Goal: Information Seeking & Learning: Learn about a topic

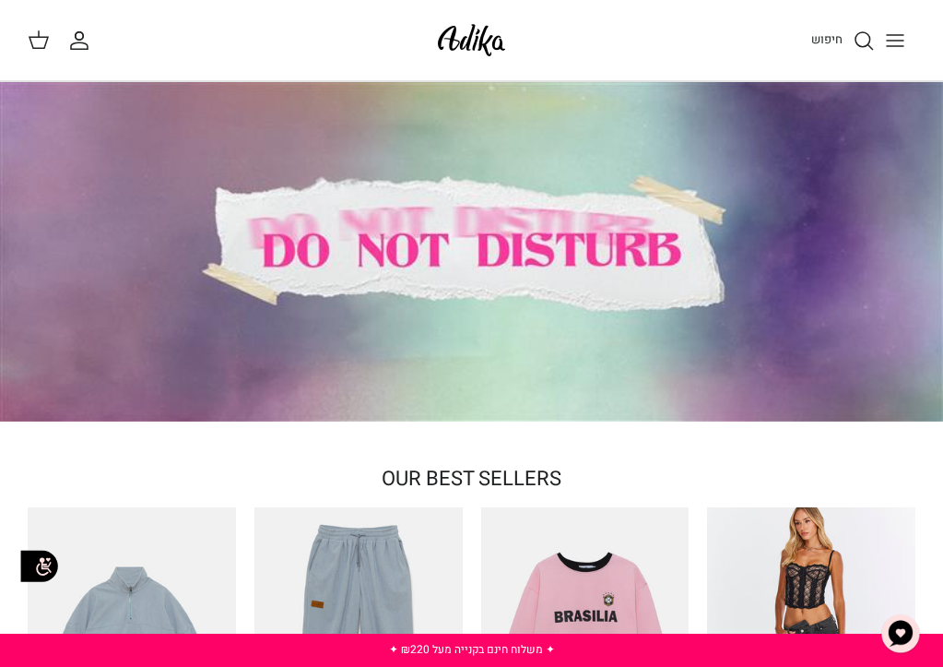
click at [869, 44] on line "חיפוש" at bounding box center [871, 46] width 4 height 4
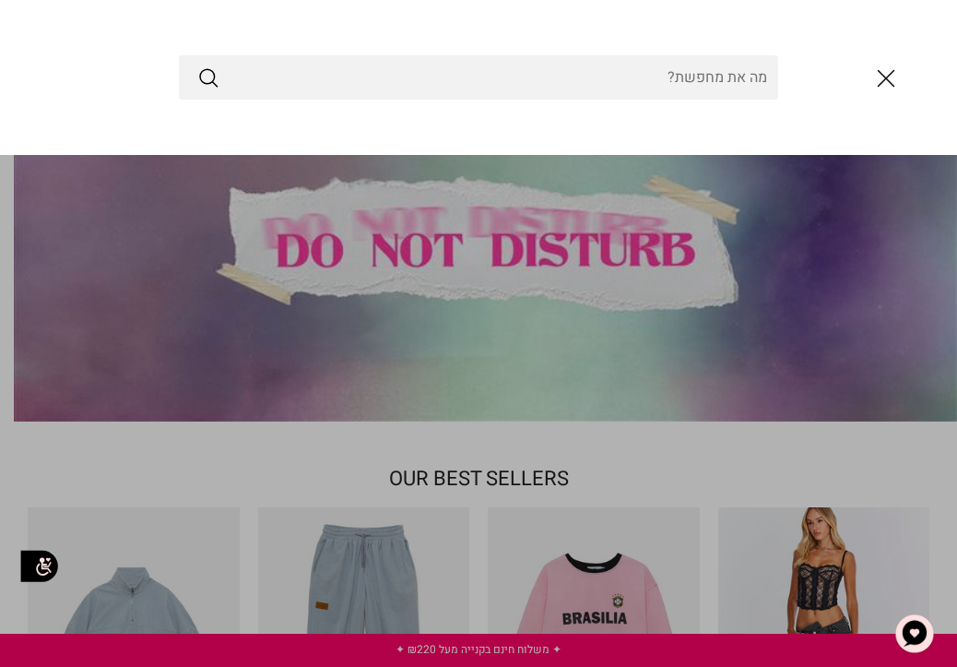
click at [724, 80] on input "Search Store" at bounding box center [478, 77] width 599 height 44
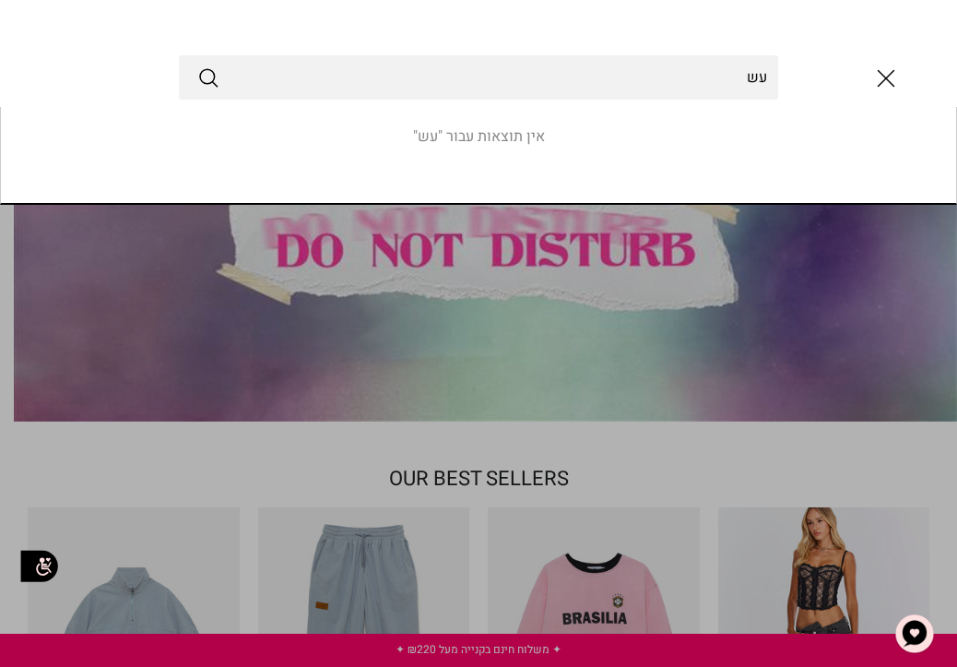
type input "ע"
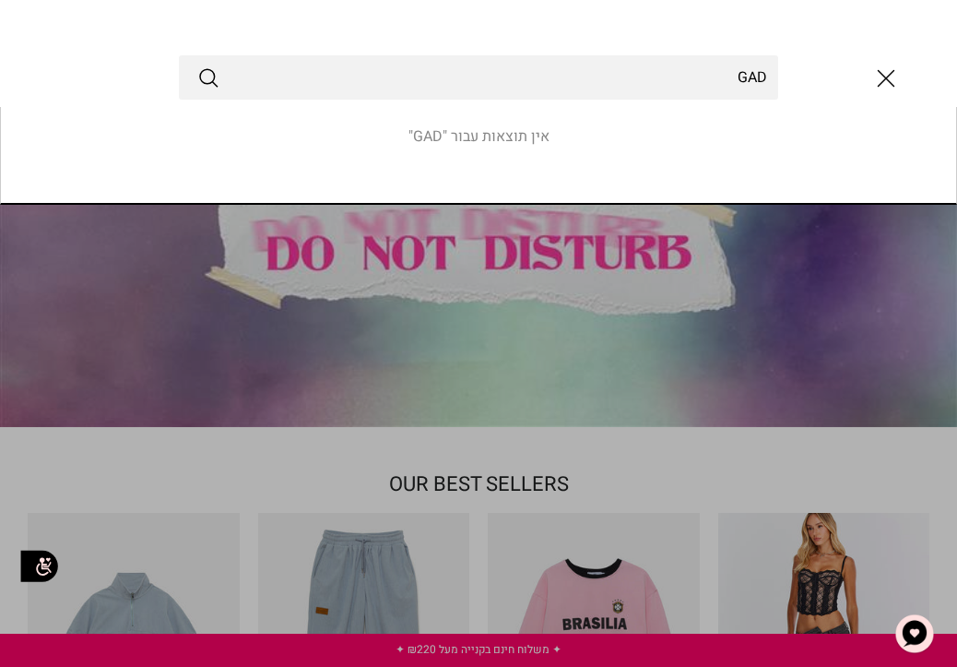
type input "GAD"
click at [197, 65] on button "Submit" at bounding box center [208, 77] width 22 height 24
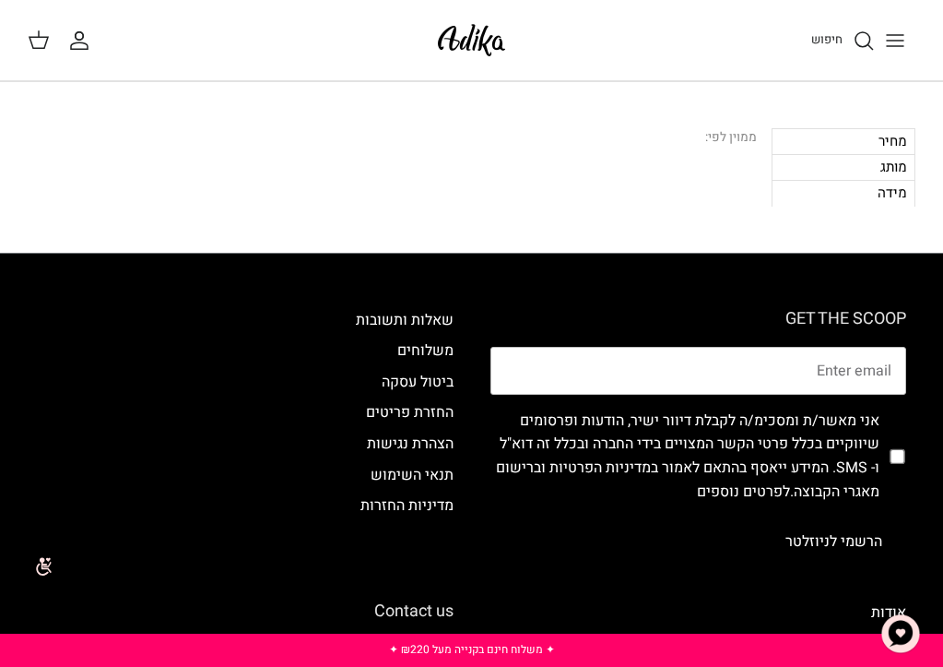
click at [796, 43] on div "חיפוש" at bounding box center [722, 40] width 386 height 41
click at [792, 33] on div "חיפוש" at bounding box center [722, 40] width 386 height 41
click at [854, 40] on icon "חיפוש" at bounding box center [864, 41] width 22 height 22
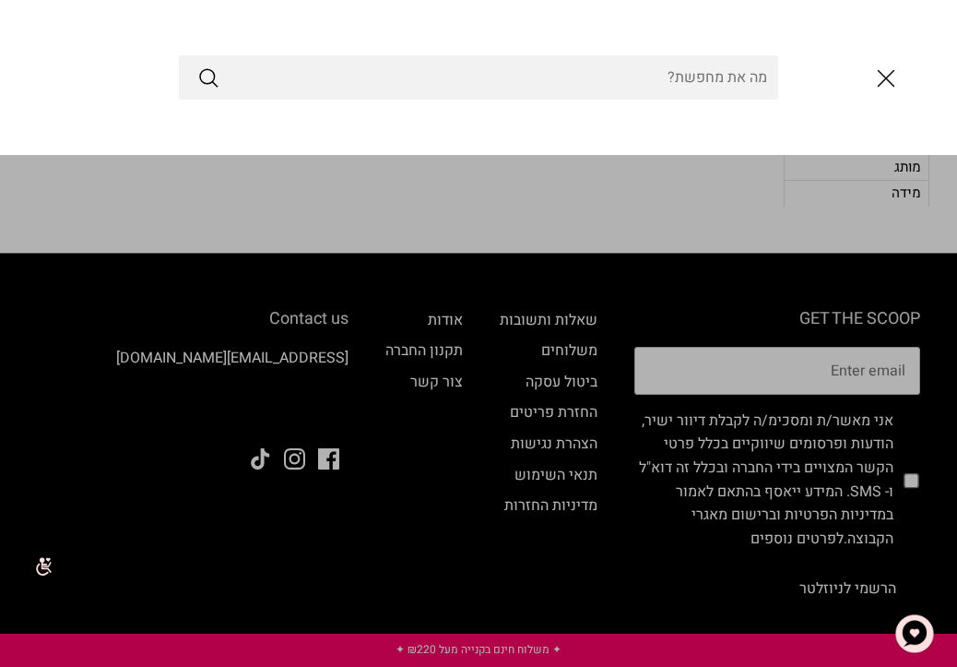
click at [886, 73] on icon "סגור" at bounding box center [885, 78] width 31 height 31
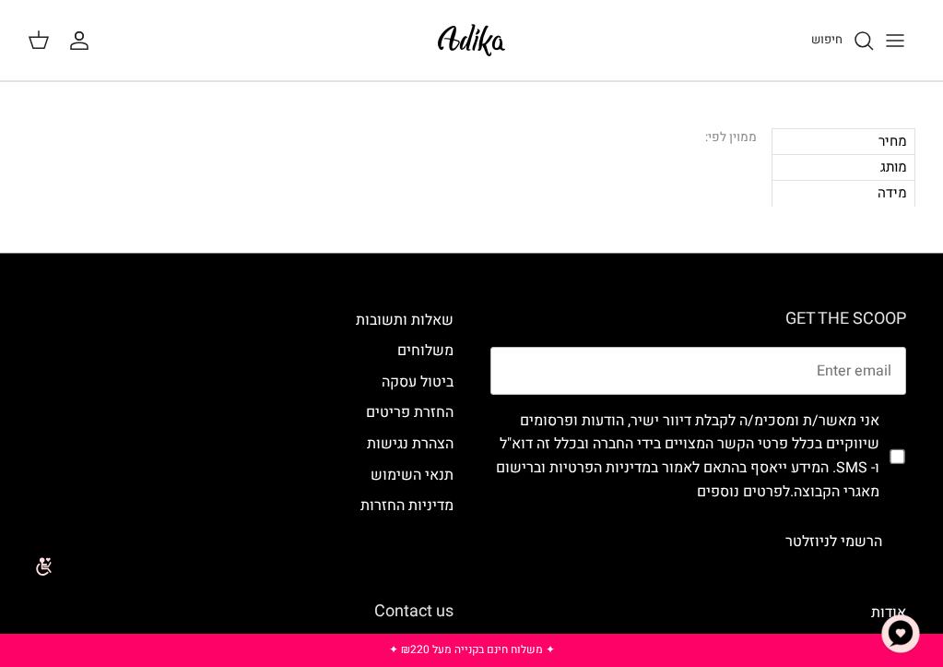
click at [904, 41] on icon "Toggle menu" at bounding box center [895, 41] width 22 height 22
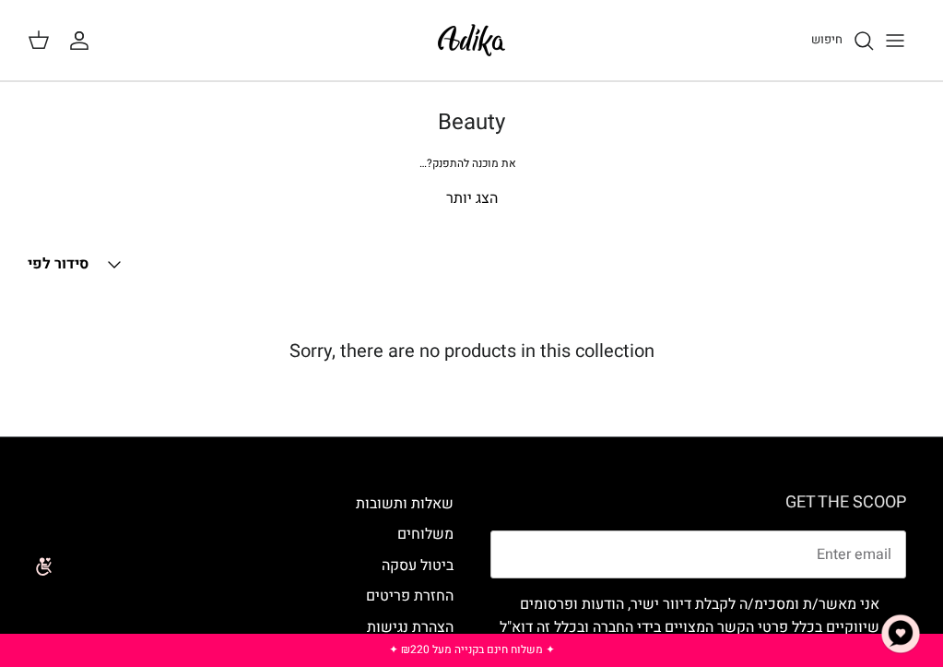
click at [474, 195] on p "הצג יותר" at bounding box center [472, 199] width 888 height 24
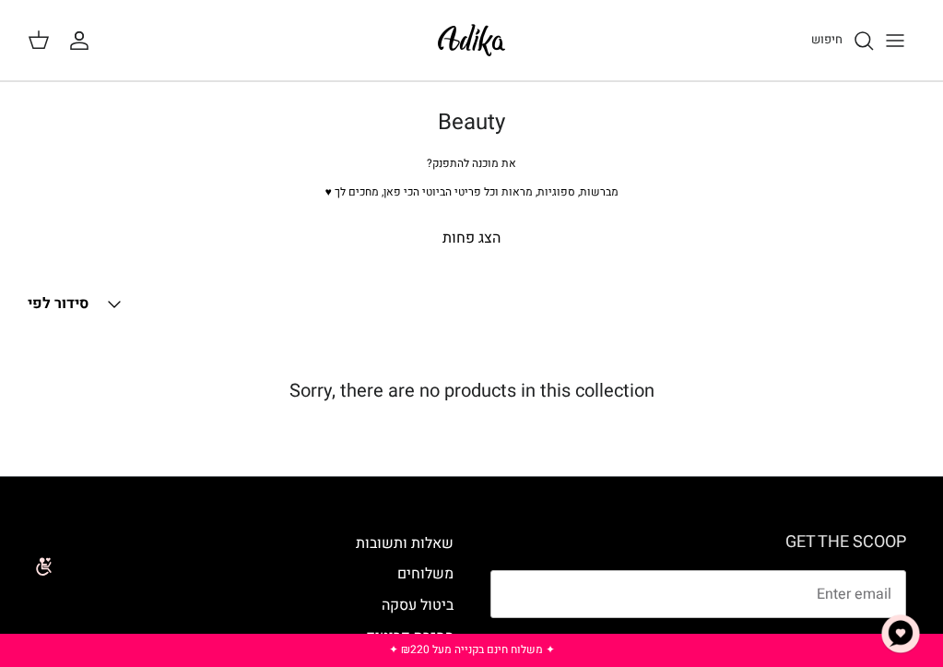
click at [496, 240] on p "הצג פחות" at bounding box center [472, 239] width 888 height 24
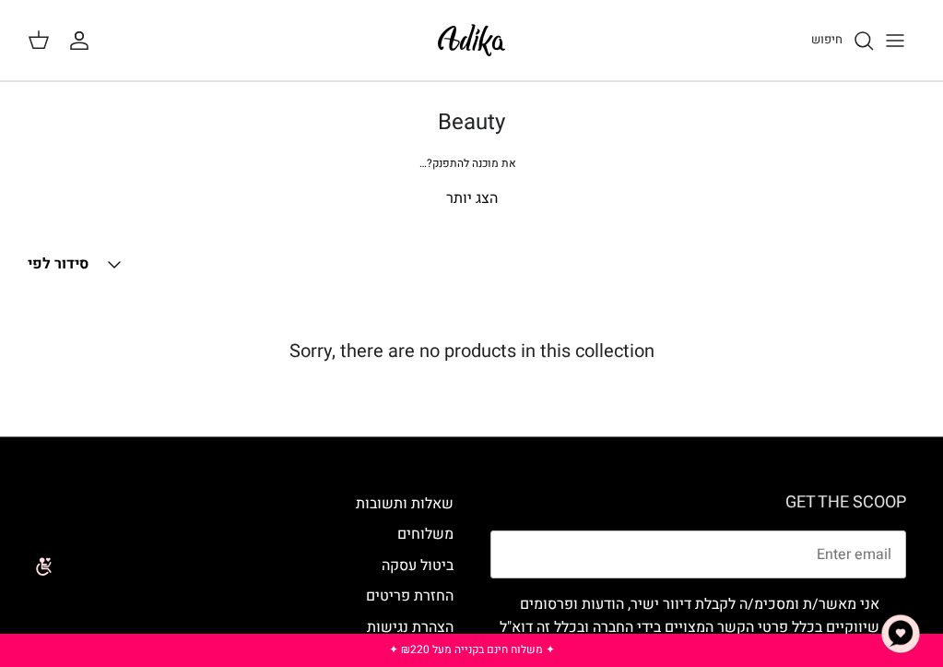
click at [454, 196] on p "הצג יותר" at bounding box center [472, 199] width 888 height 24
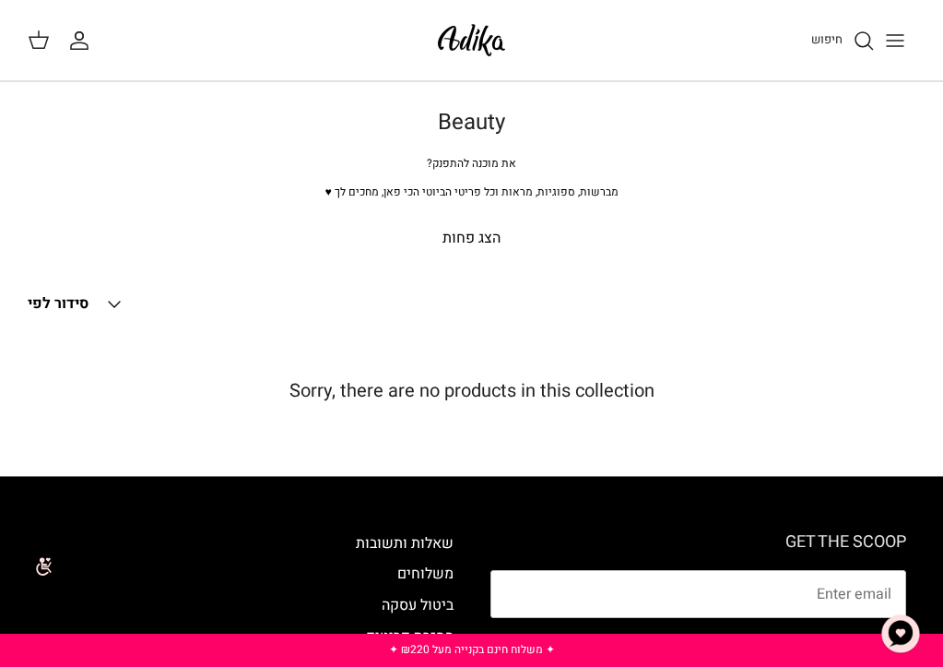
click at [871, 30] on icon "חיפוש" at bounding box center [864, 41] width 22 height 22
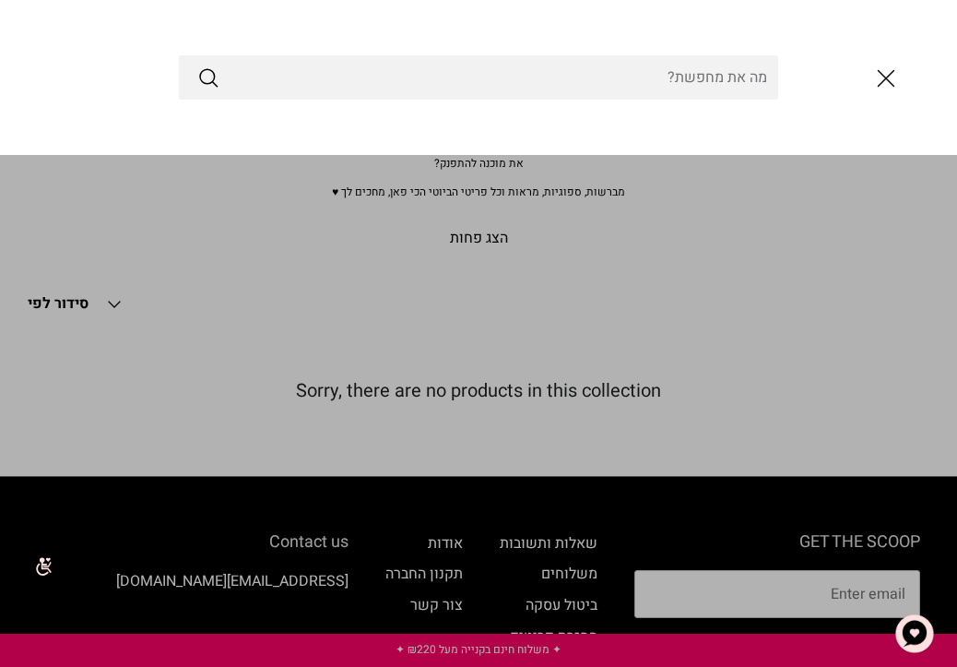
click at [894, 67] on icon "סגור" at bounding box center [885, 78] width 31 height 31
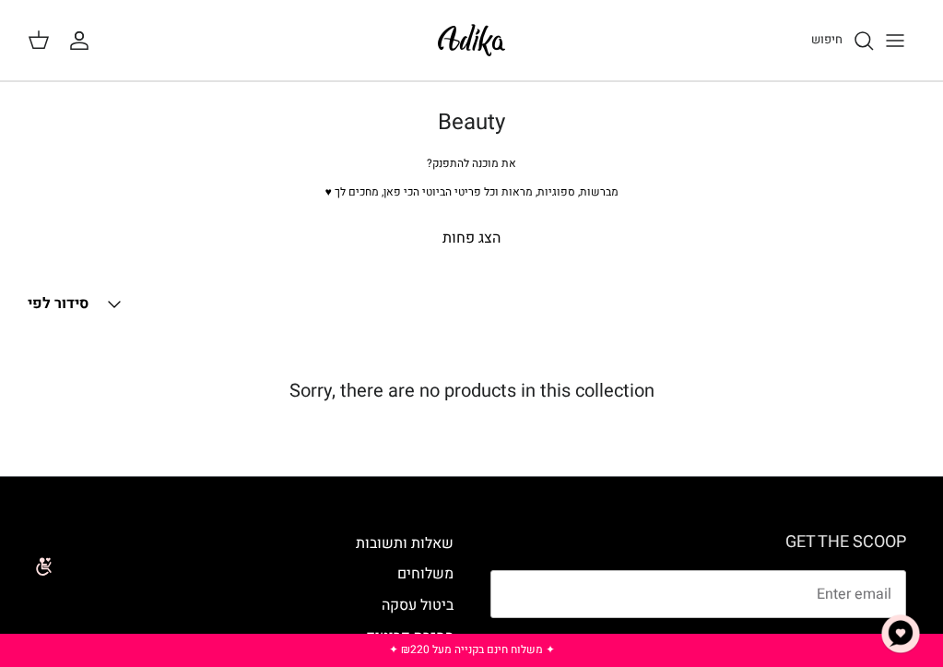
click at [882, 44] on button "Toggle menu" at bounding box center [895, 40] width 41 height 41
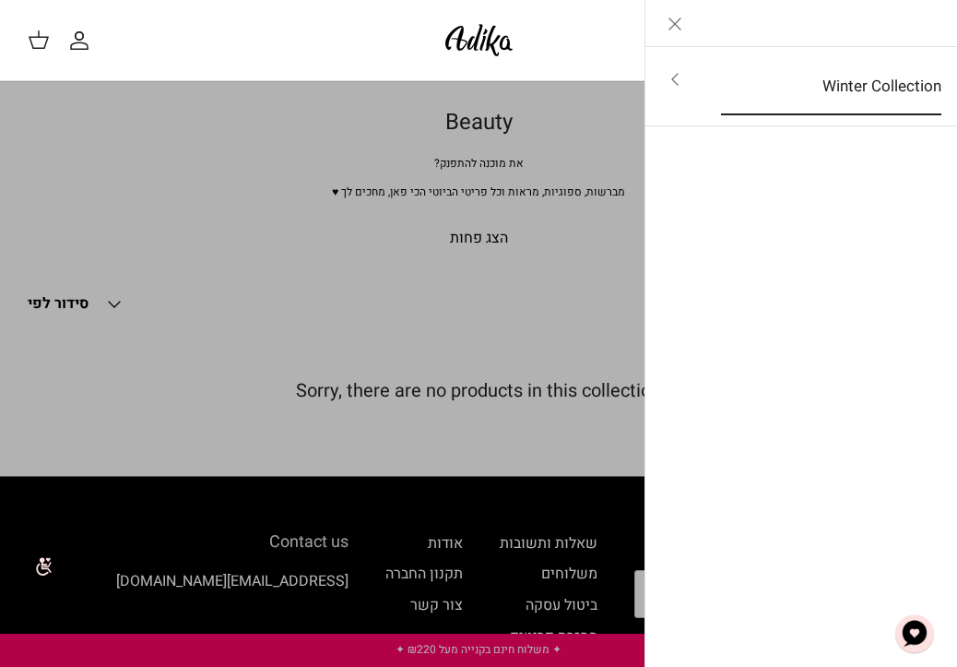
click at [719, 77] on link "Winter Collection" at bounding box center [831, 86] width 254 height 57
click at [534, 207] on link "Toggle menu" at bounding box center [478, 333] width 957 height 667
